Goal: Contribute content

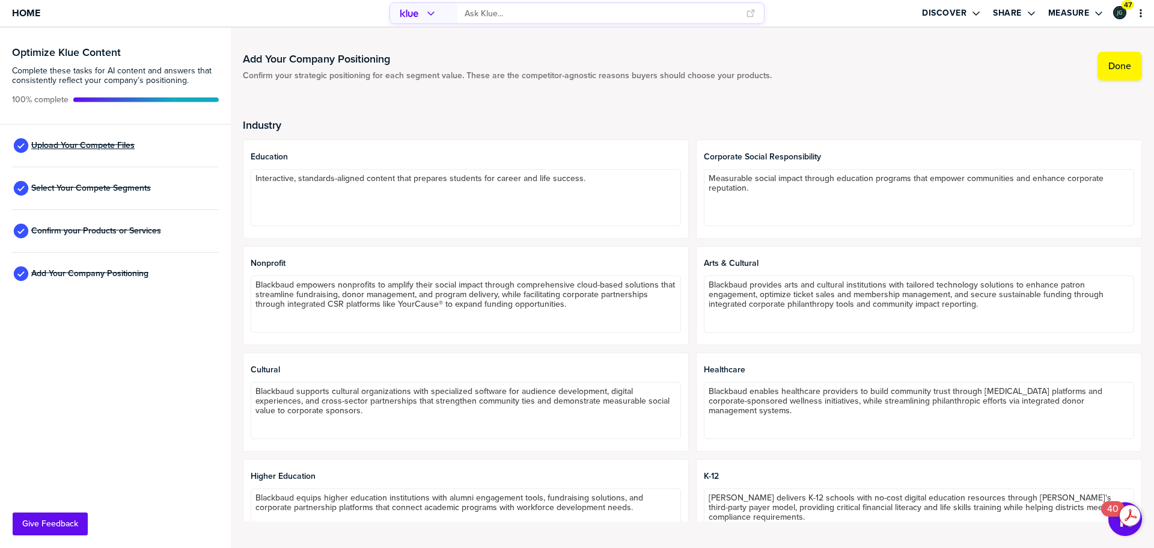
click at [84, 148] on span "Upload Your Compete Files" at bounding box center [82, 146] width 103 height 10
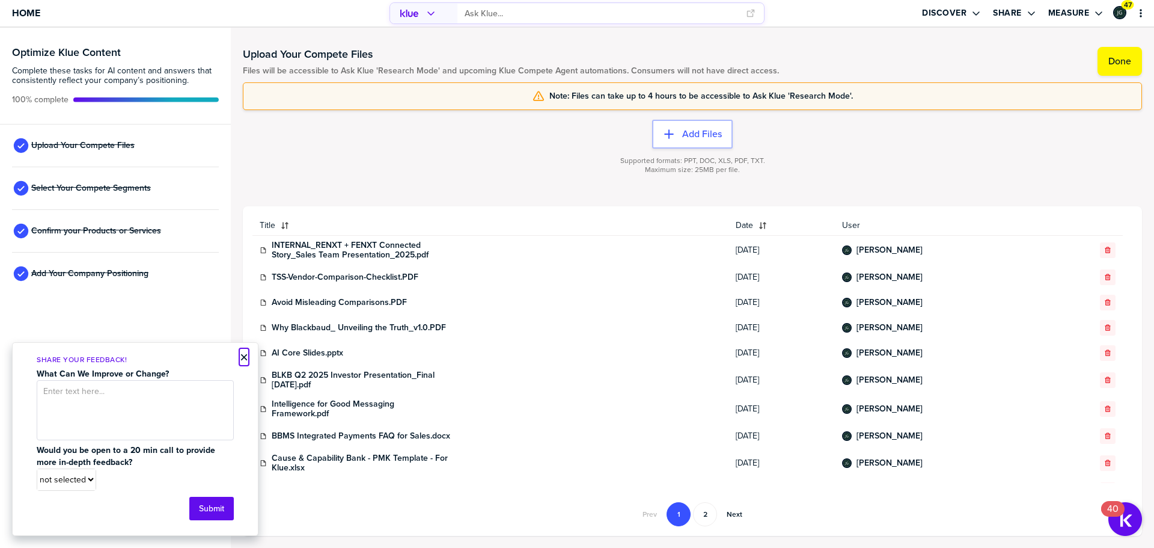
click at [242, 357] on button "×" at bounding box center [244, 357] width 8 height 14
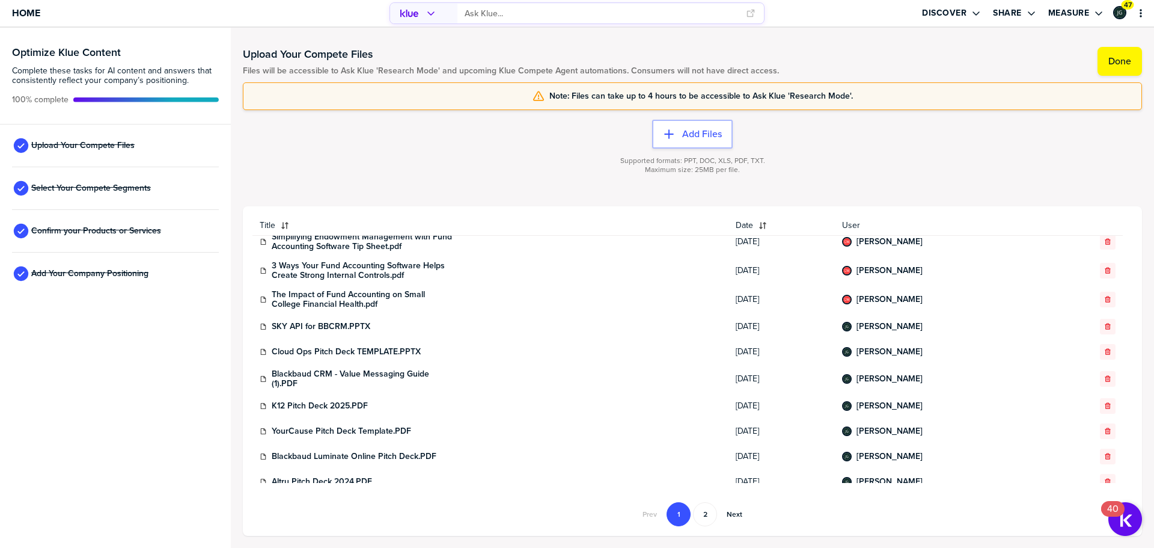
scroll to position [304, 0]
click at [277, 228] on div "button" at bounding box center [277, 226] width 5 height 10
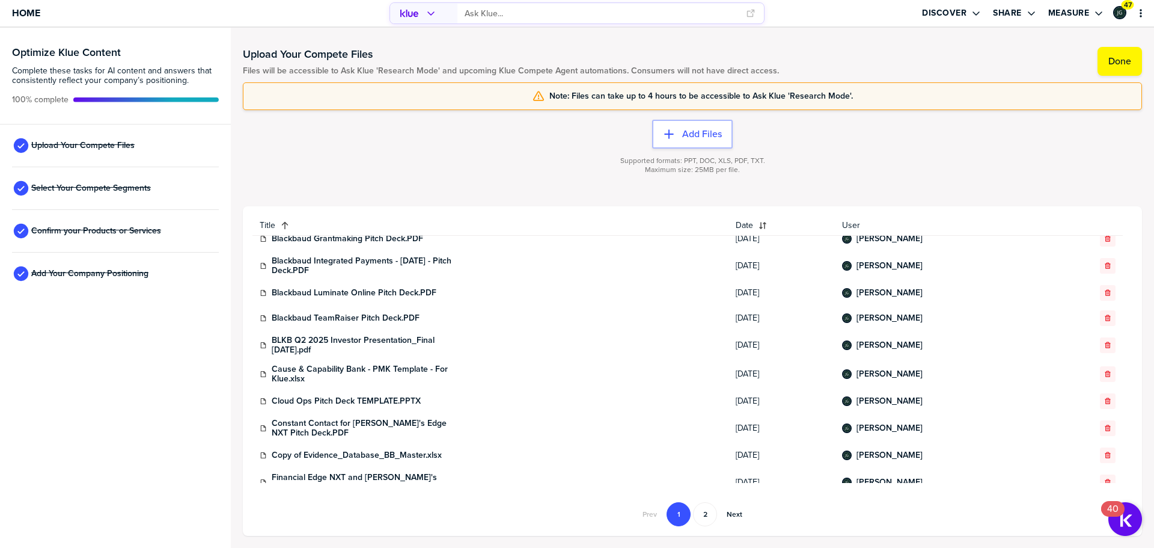
scroll to position [419, 0]
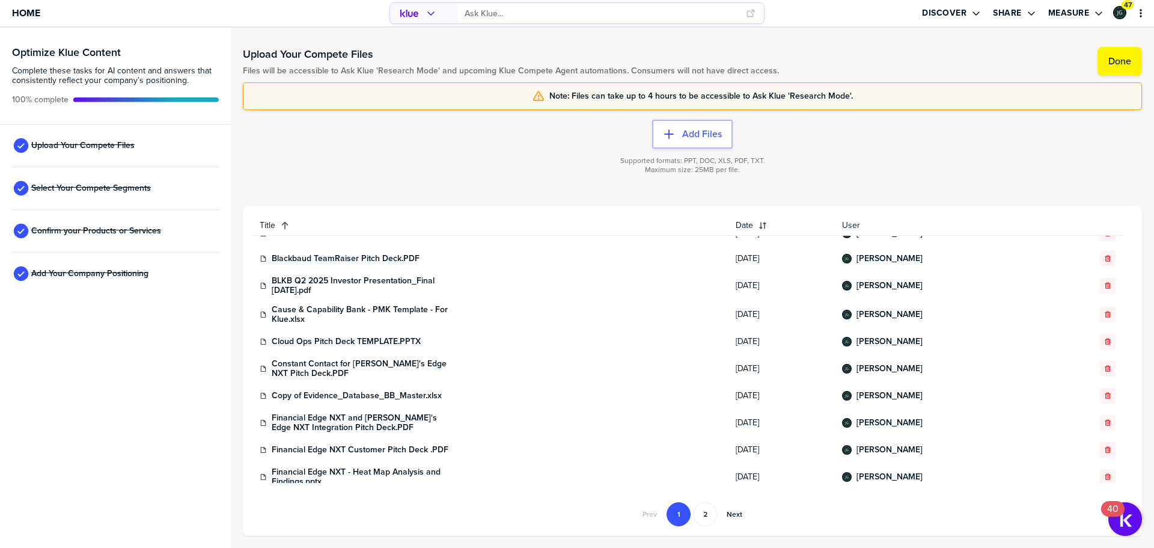
click at [917, 152] on div "Supported formats: PPT, DOC, XLS, PDF, TXT. Maximum size: 25MB per file." at bounding box center [692, 173] width 899 height 48
click at [681, 136] on div "button" at bounding box center [678, 134] width 7 height 12
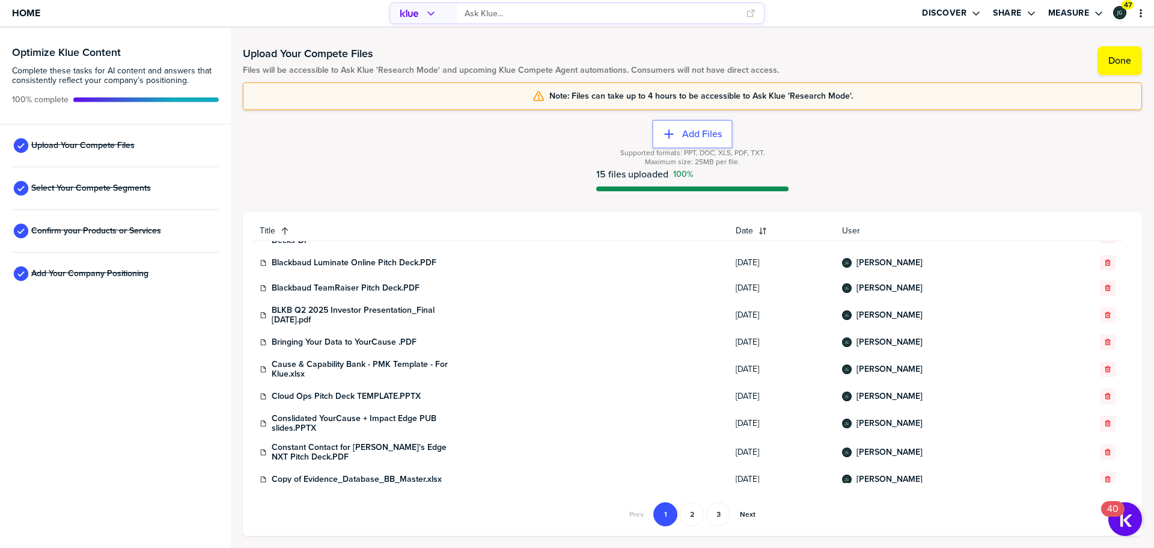
scroll to position [420, 0]
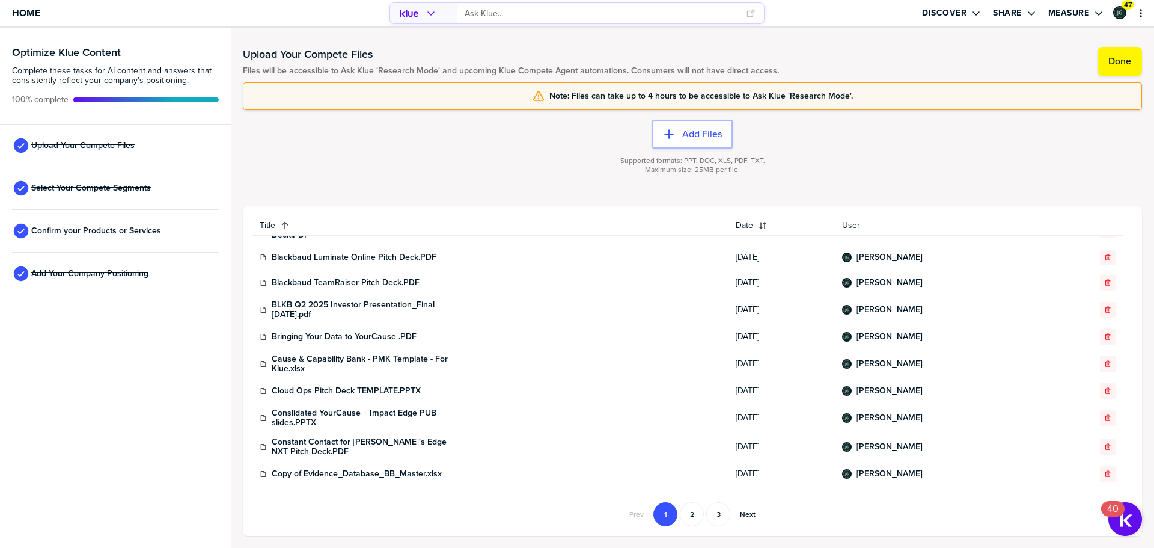
click at [41, 14] on div "Home" at bounding box center [192, 13] width 385 height 26
click at [18, 16] on span "Home" at bounding box center [26, 13] width 28 height 10
